Goal: Navigation & Orientation: Find specific page/section

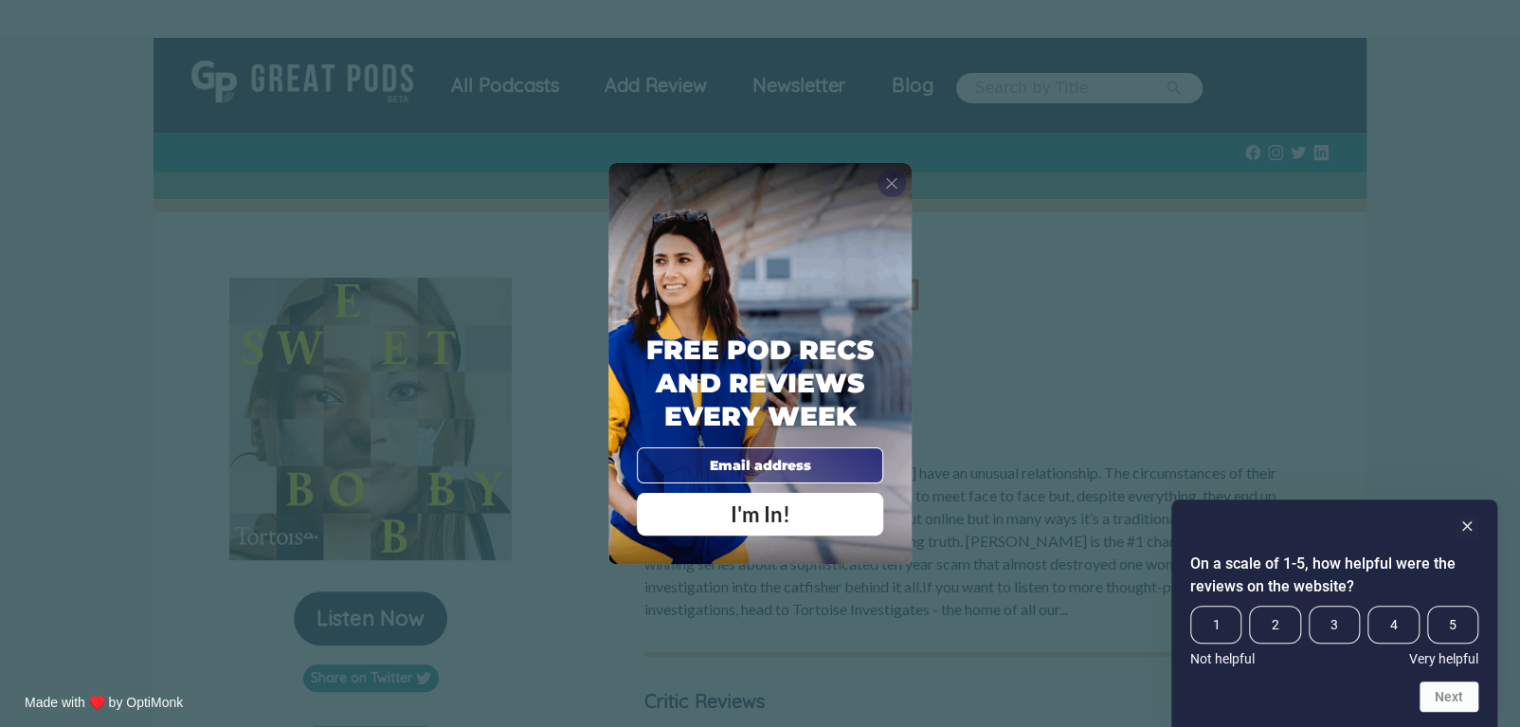
click at [886, 181] on span "X" at bounding box center [891, 182] width 13 height 19
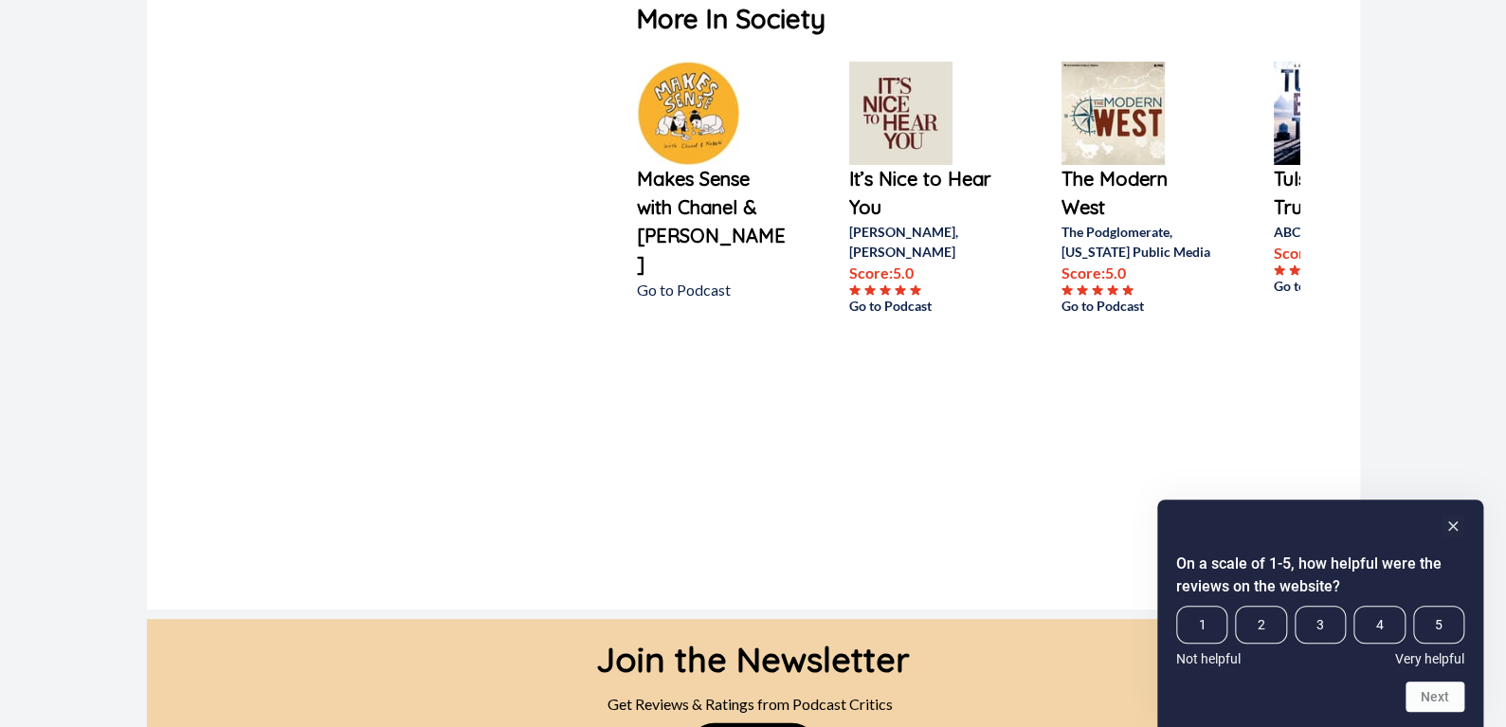
scroll to position [6071, 0]
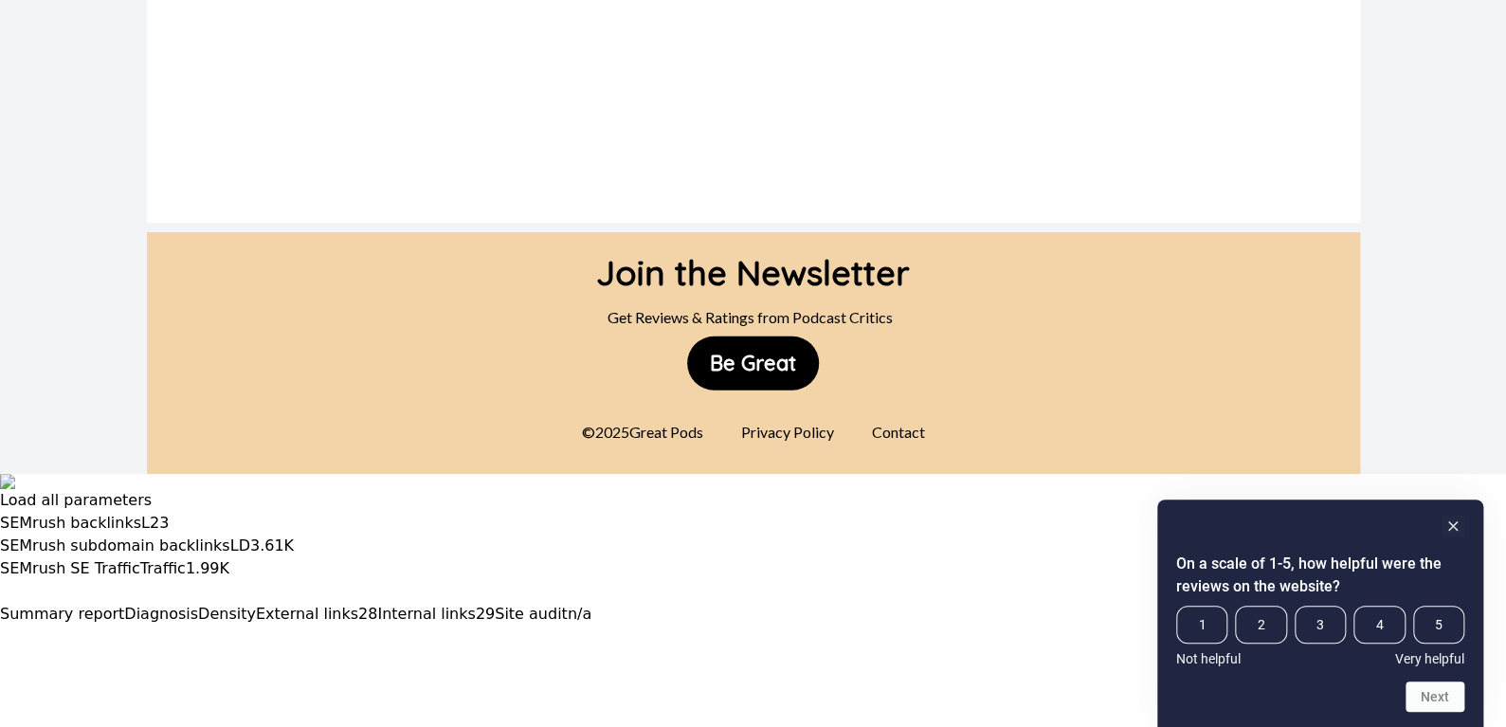
click at [908, 415] on div "Contact" at bounding box center [899, 432] width 76 height 38
click at [1450, 520] on rect "Hide survey" at bounding box center [1453, 526] width 23 height 23
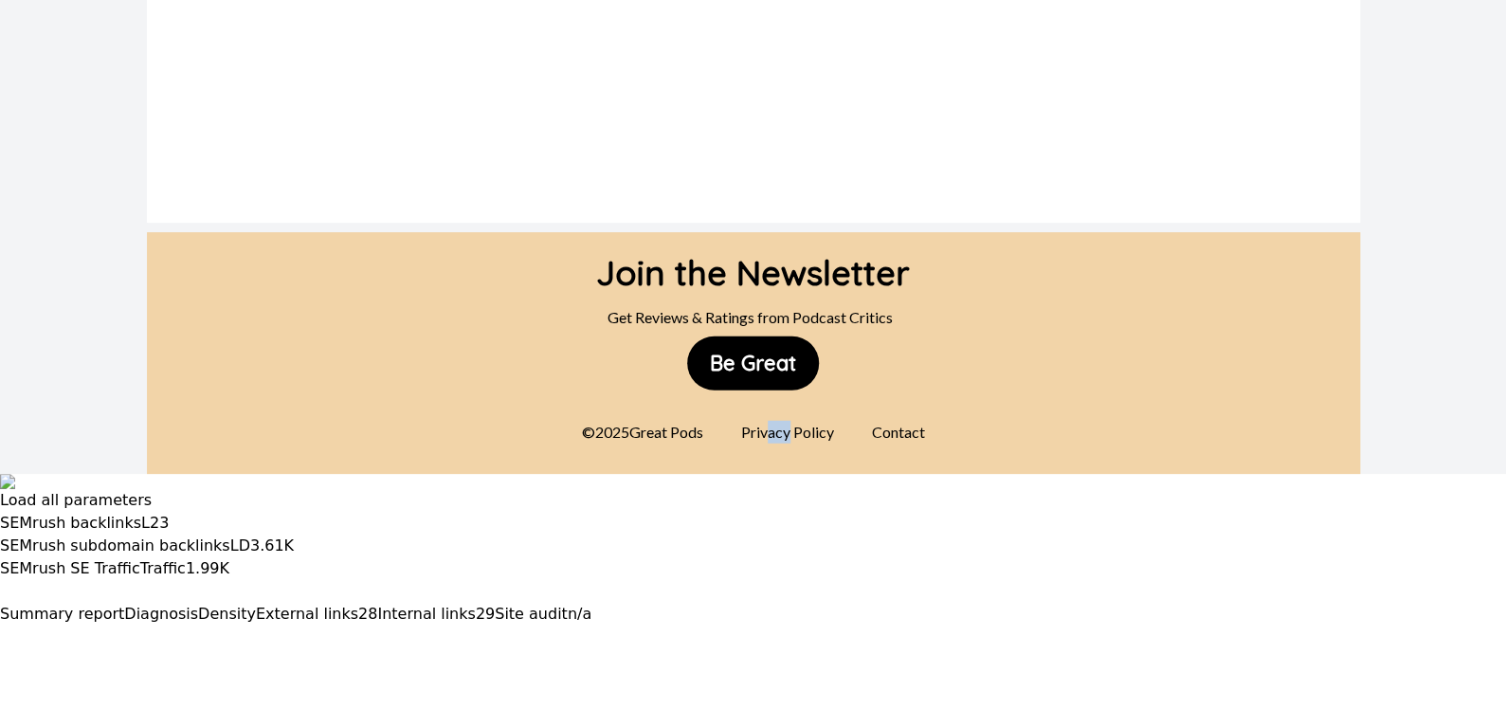
drag, startPoint x: 768, startPoint y: 406, endPoint x: 790, endPoint y: 403, distance: 22.9
click at [790, 413] on div "Privacy Policy" at bounding box center [788, 432] width 116 height 38
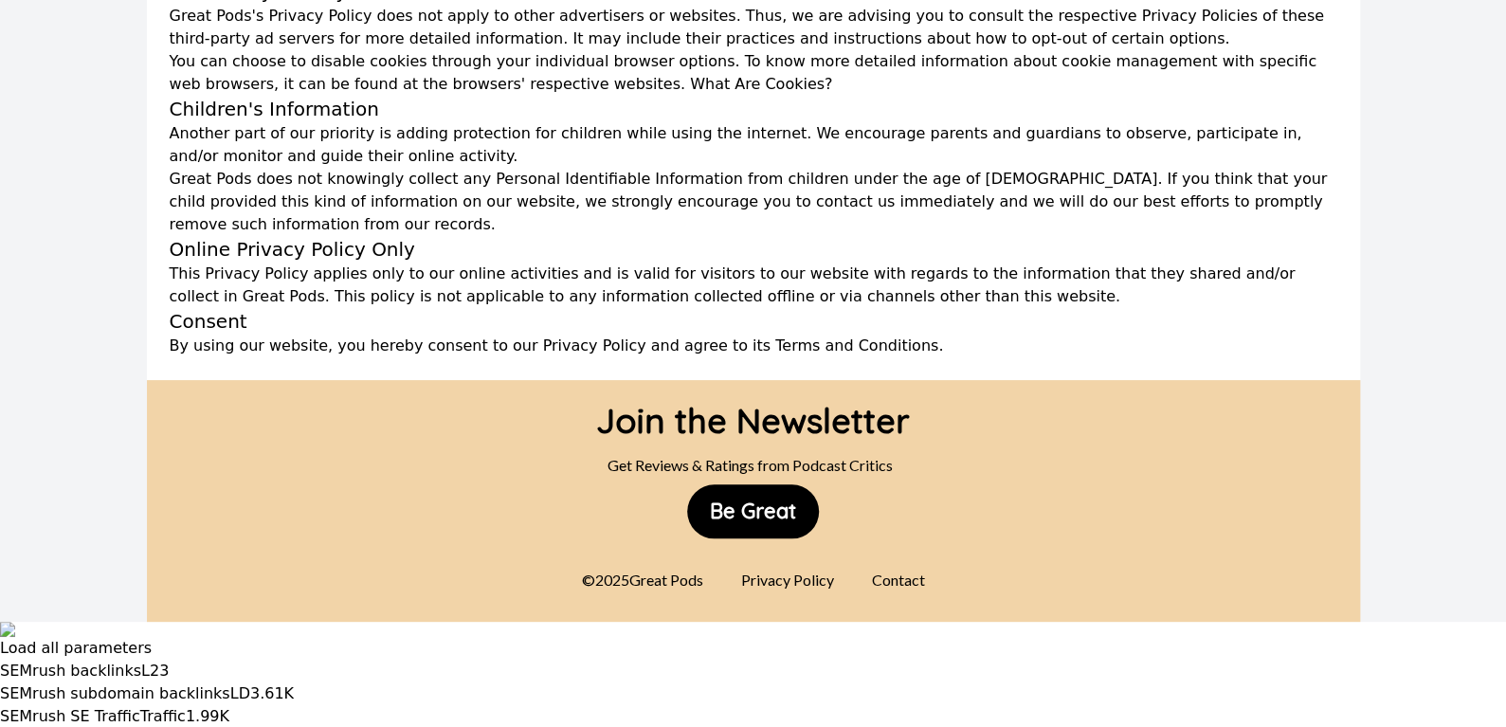
scroll to position [784, 0]
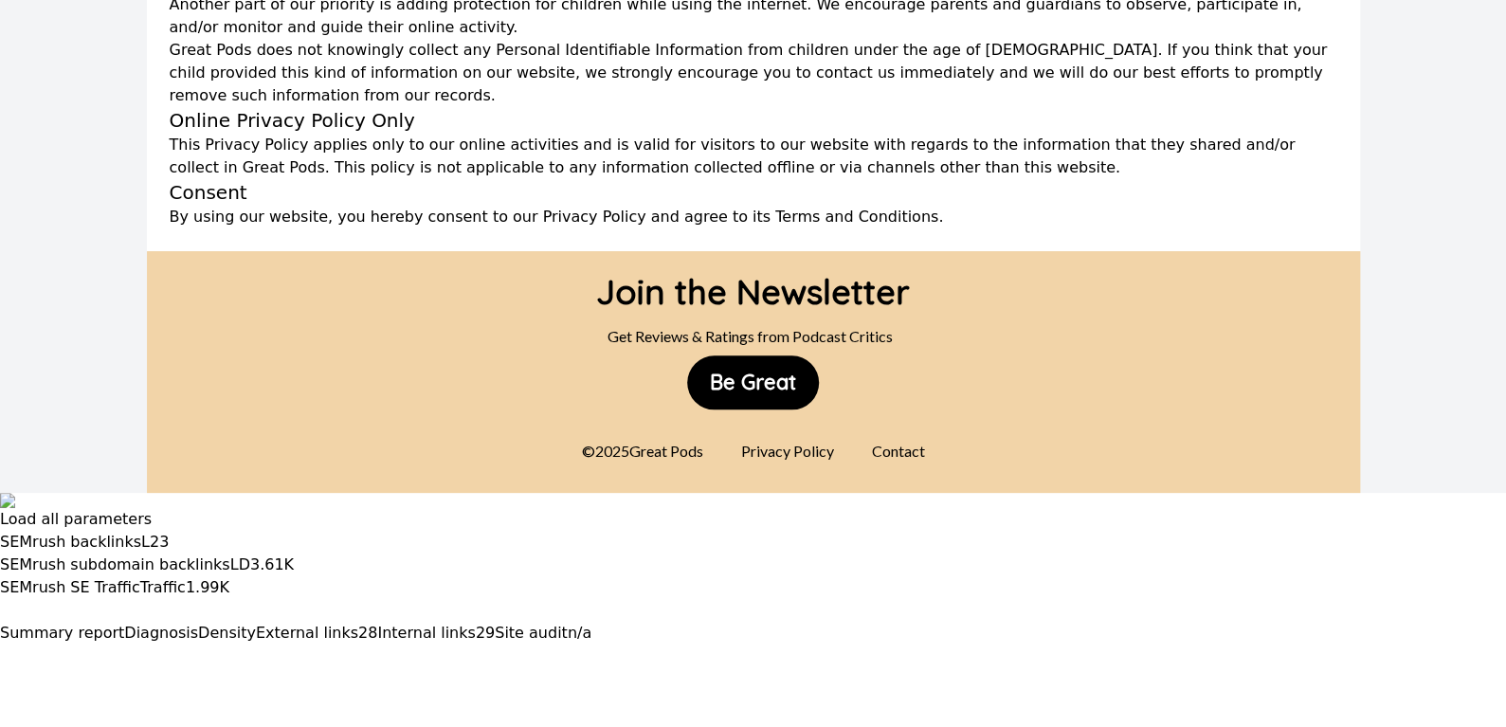
click at [885, 432] on div "Contact" at bounding box center [899, 451] width 76 height 38
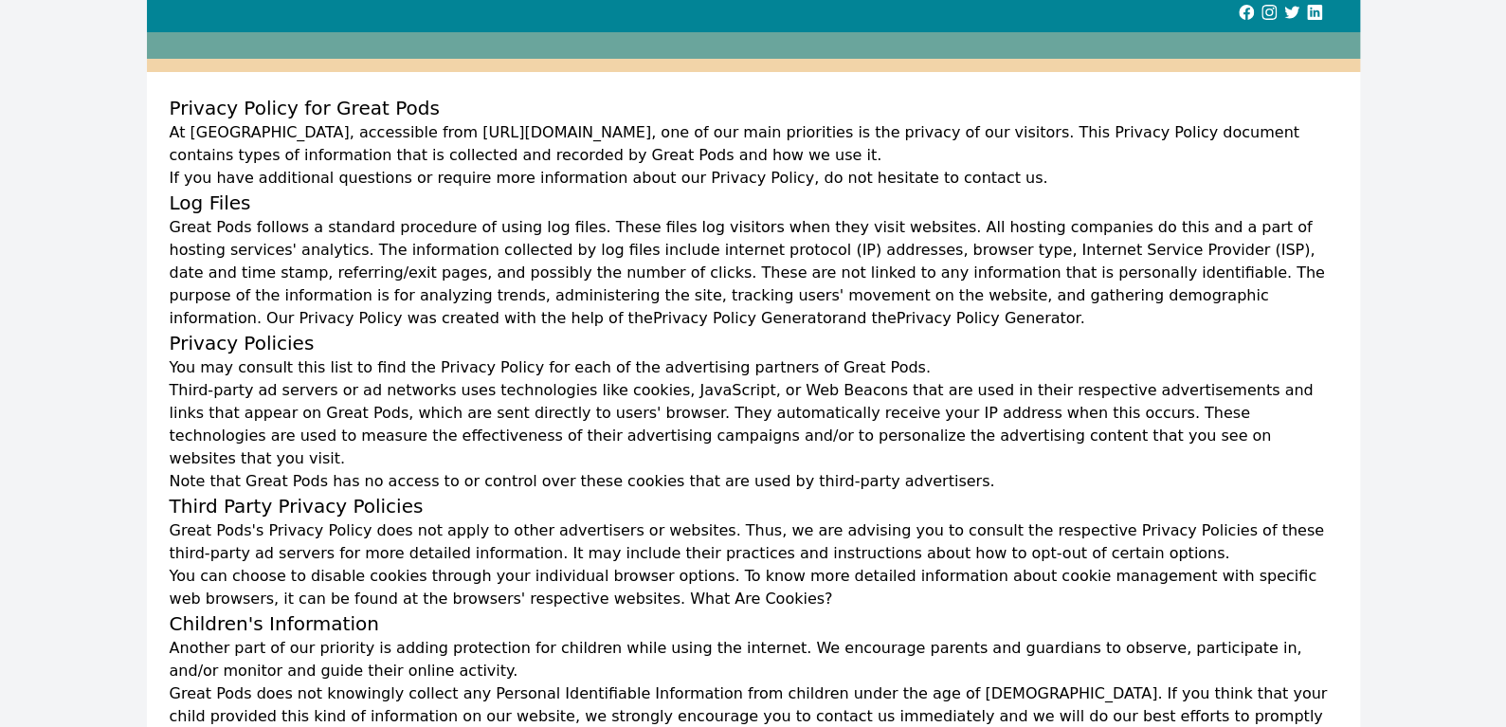
scroll to position [119, 0]
